Goal: Transaction & Acquisition: Download file/media

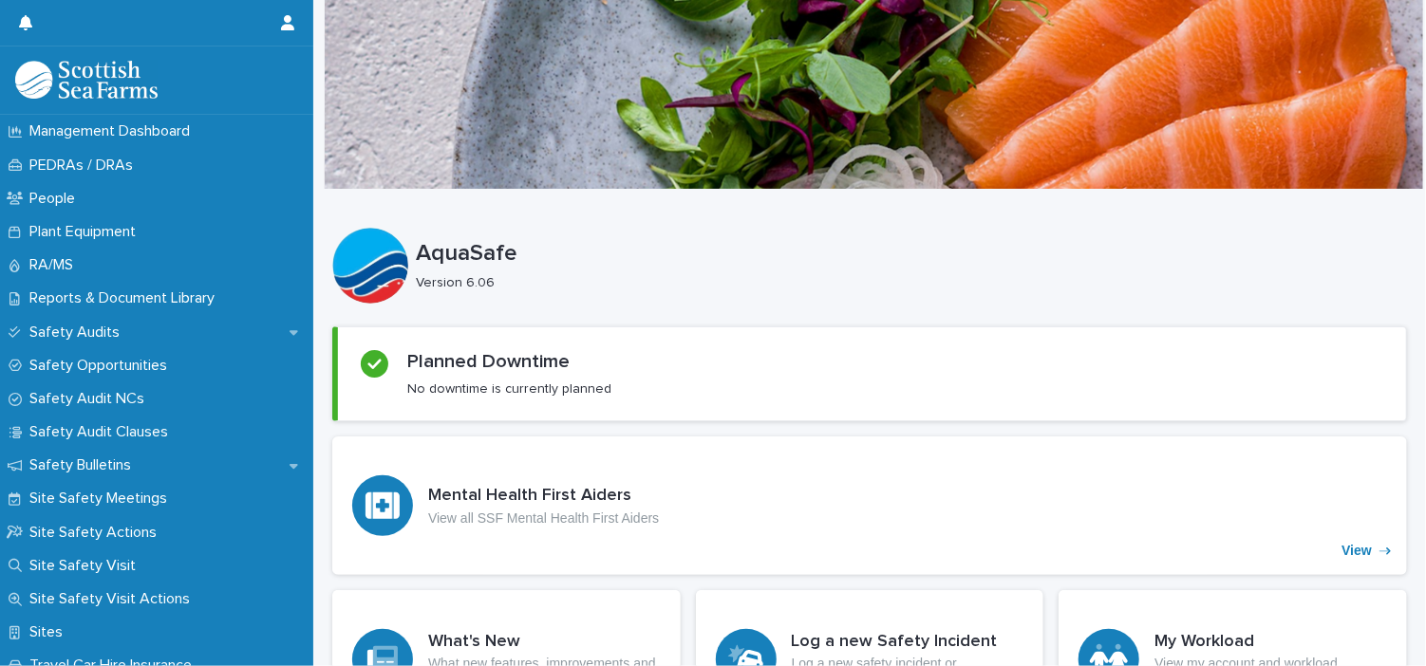
scroll to position [888, 0]
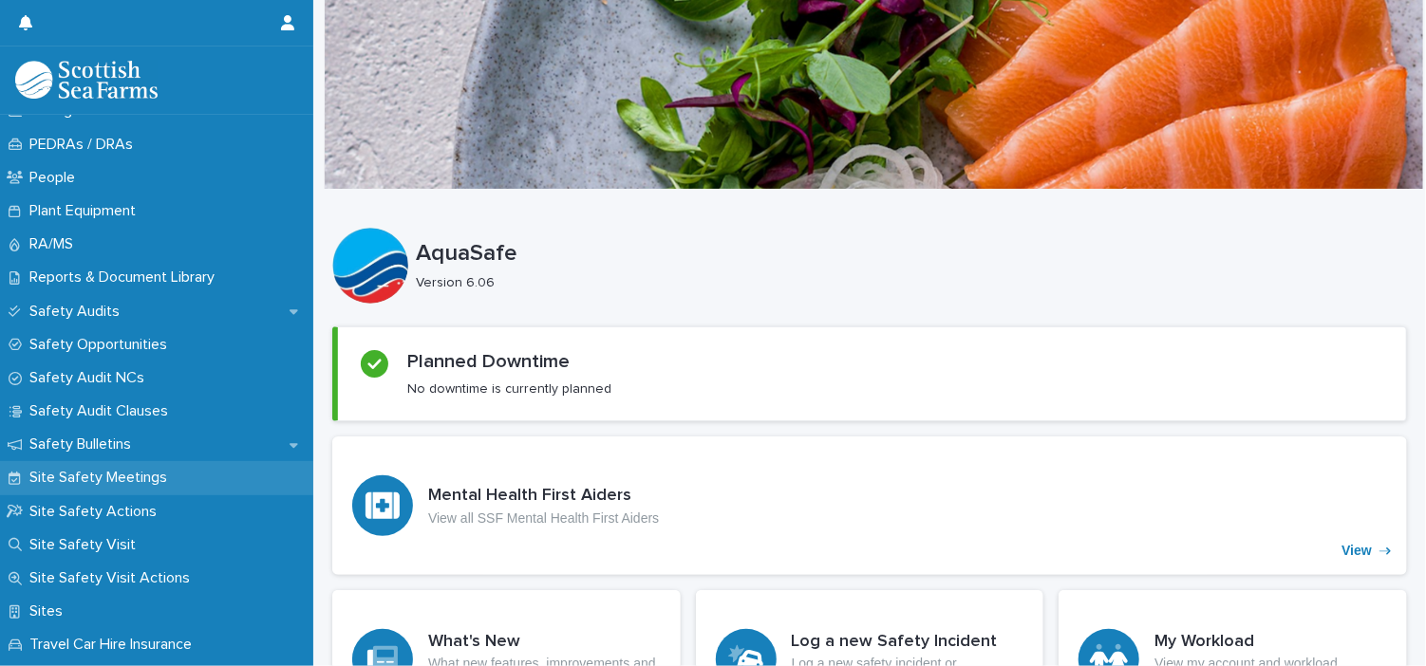
click at [137, 475] on p "Site Safety Meetings" at bounding box center [102, 478] width 160 height 18
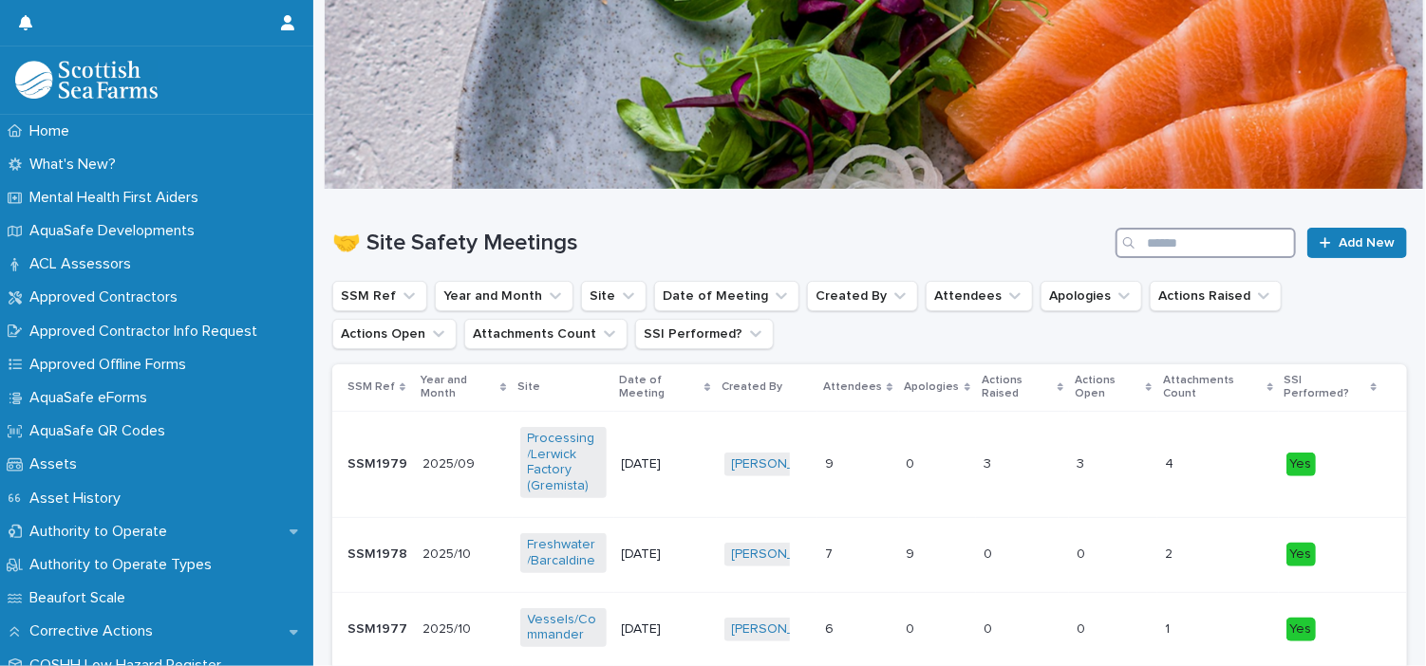
click at [1249, 248] on input "Search" at bounding box center [1205, 243] width 180 height 30
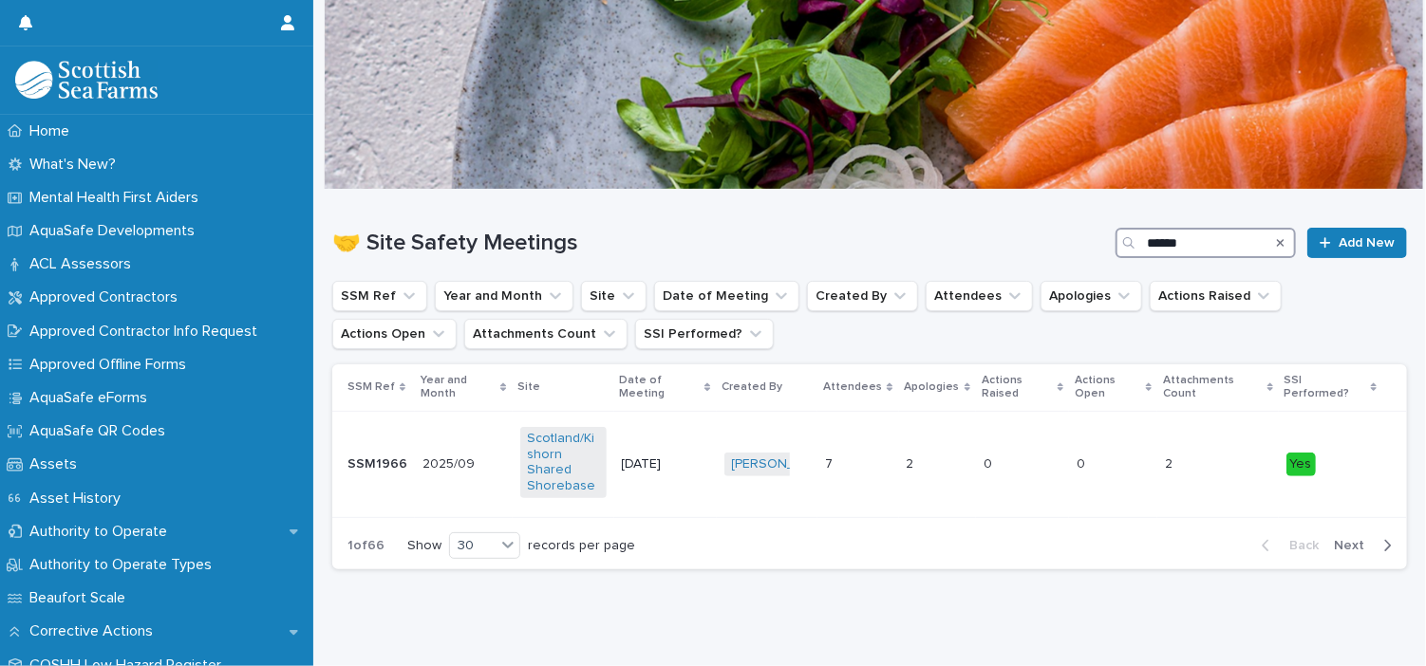
type input "*******"
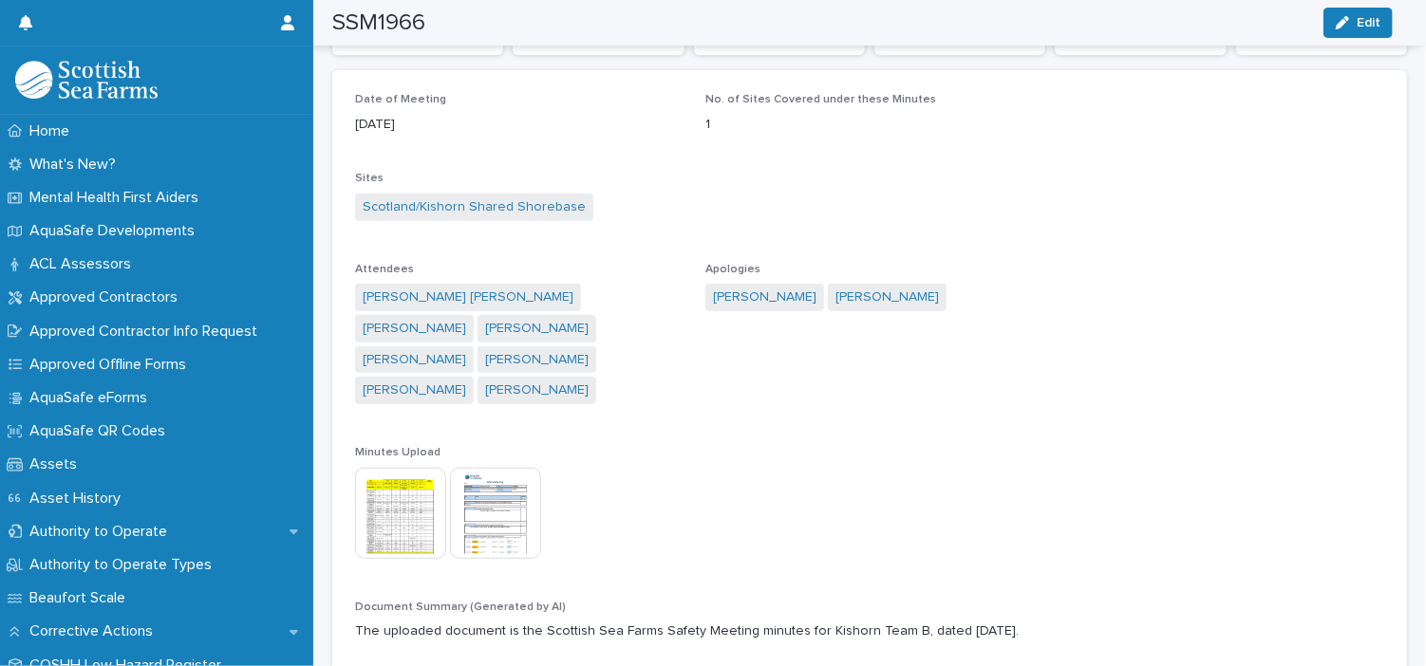
scroll to position [271, 0]
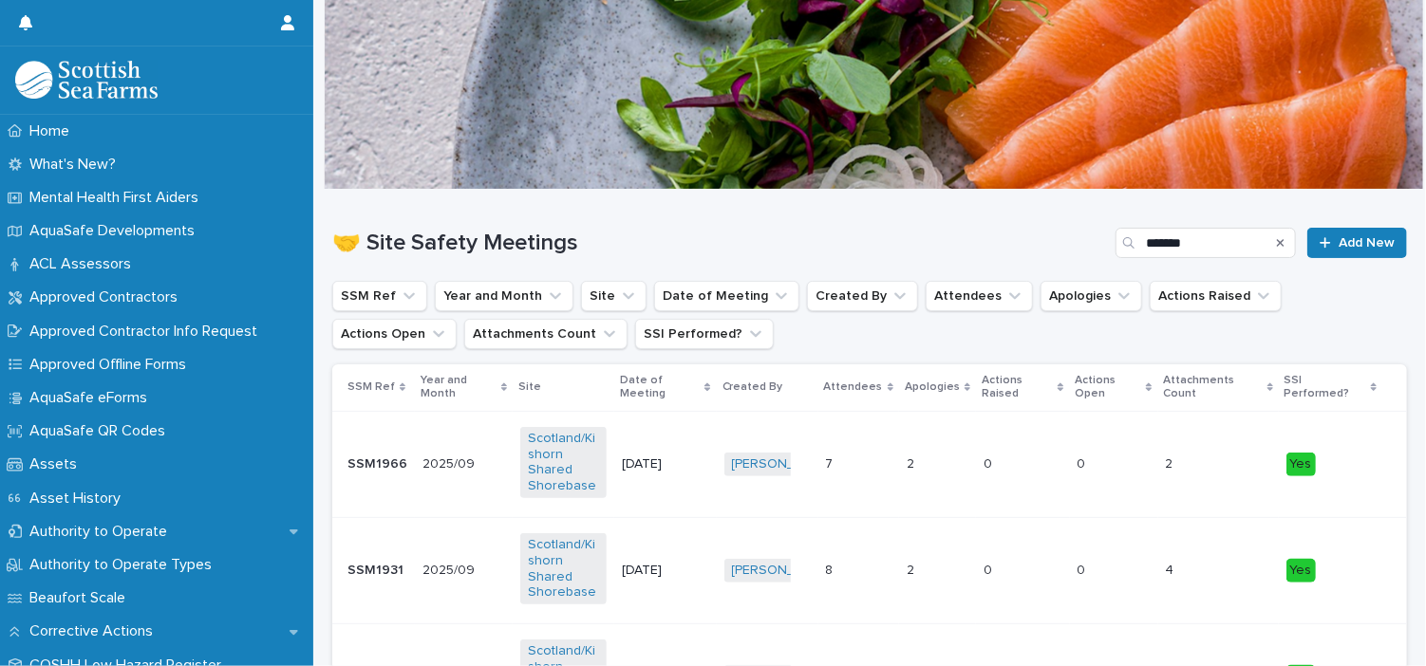
click at [385, 570] on p "SSM1931" at bounding box center [377, 569] width 60 height 20
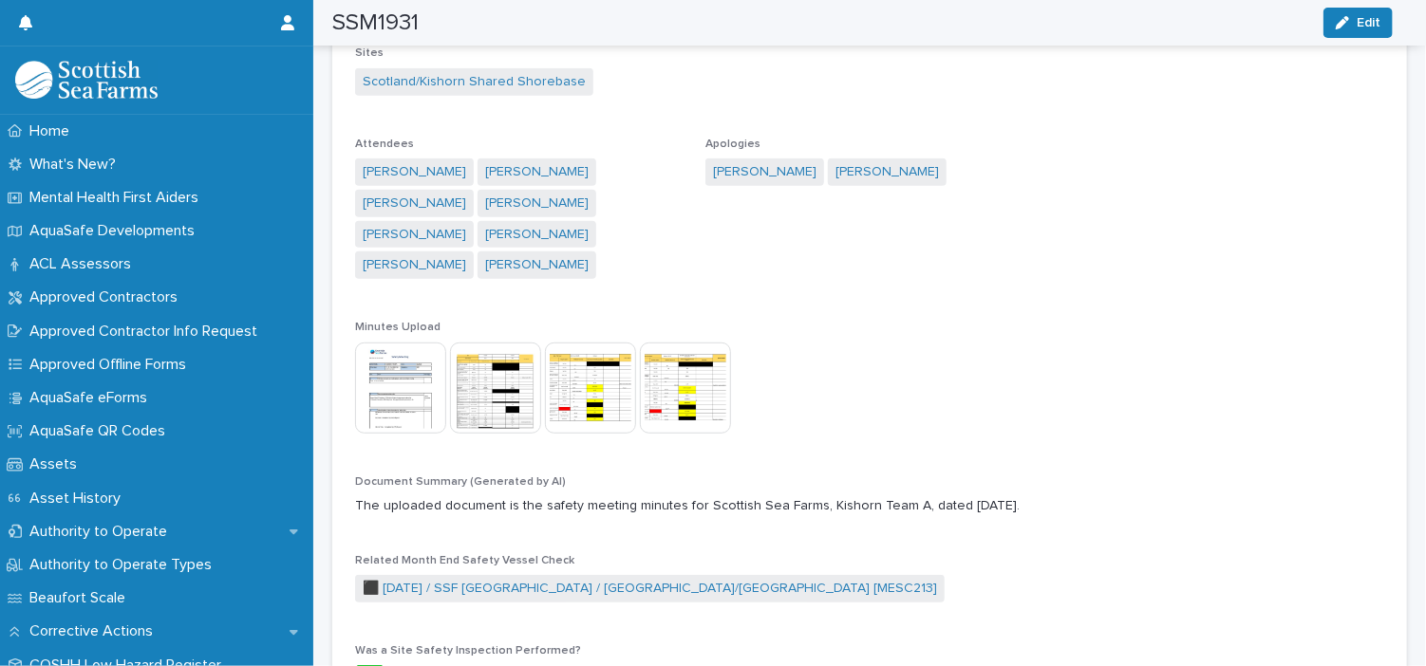
scroll to position [391, 0]
click at [423, 388] on img at bounding box center [400, 386] width 91 height 91
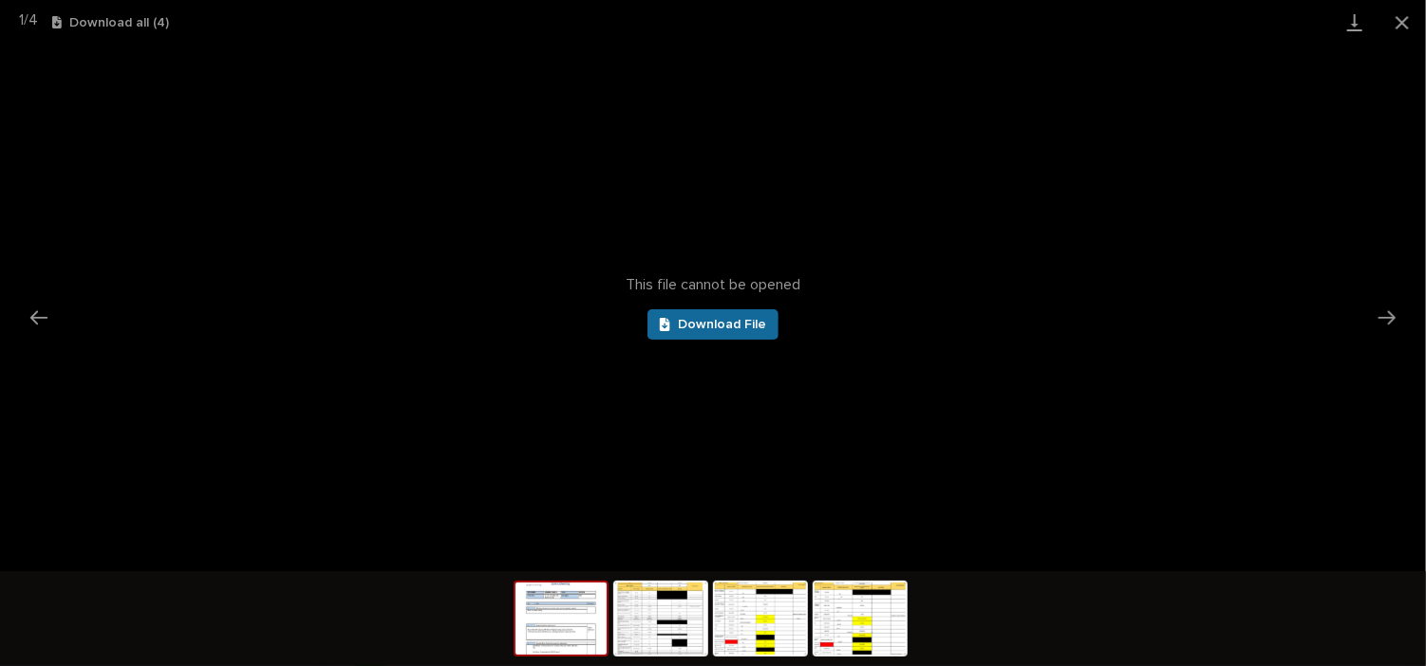
scroll to position [0, 0]
click at [692, 323] on span "Download File" at bounding box center [722, 324] width 88 height 13
